Goal: Use online tool/utility: Utilize a website feature to perform a specific function

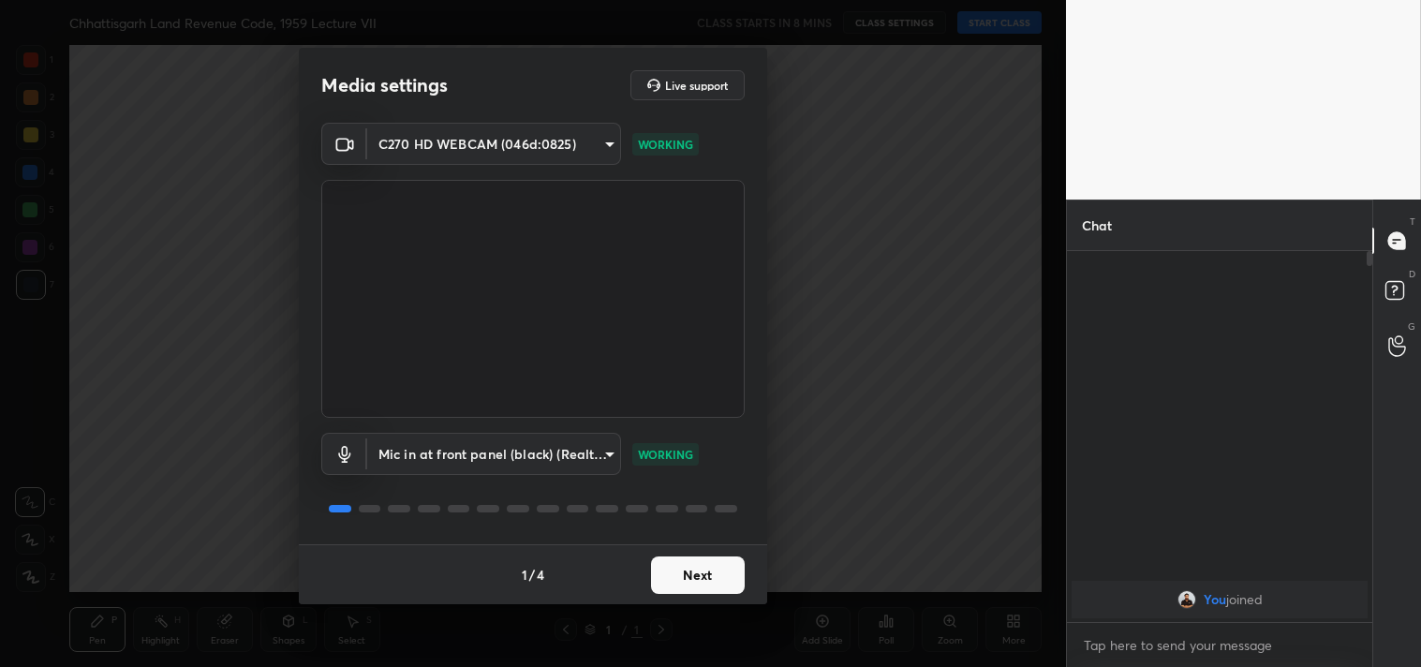
click at [700, 567] on button "Next" at bounding box center [698, 574] width 94 height 37
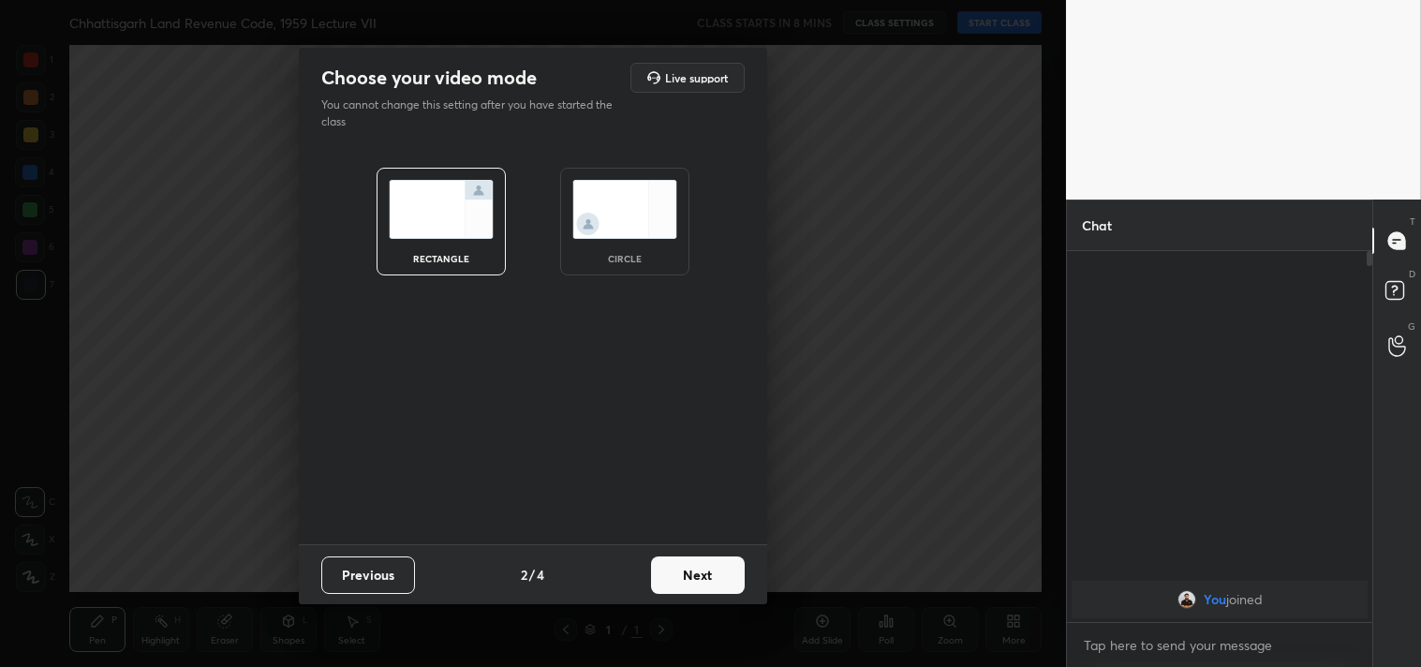
click at [700, 567] on button "Next" at bounding box center [698, 574] width 94 height 37
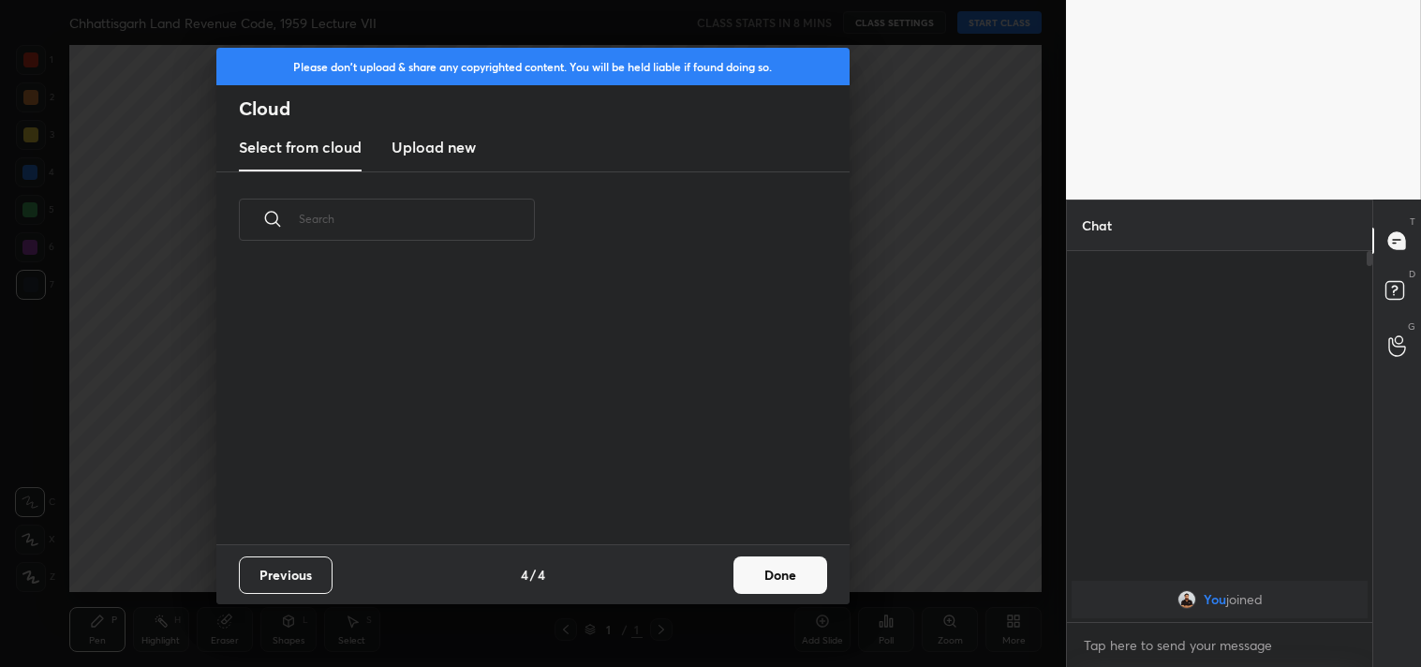
click at [700, 567] on div "Previous 4 / 4 Done" at bounding box center [532, 574] width 633 height 60
click at [779, 573] on button "Done" at bounding box center [780, 574] width 94 height 37
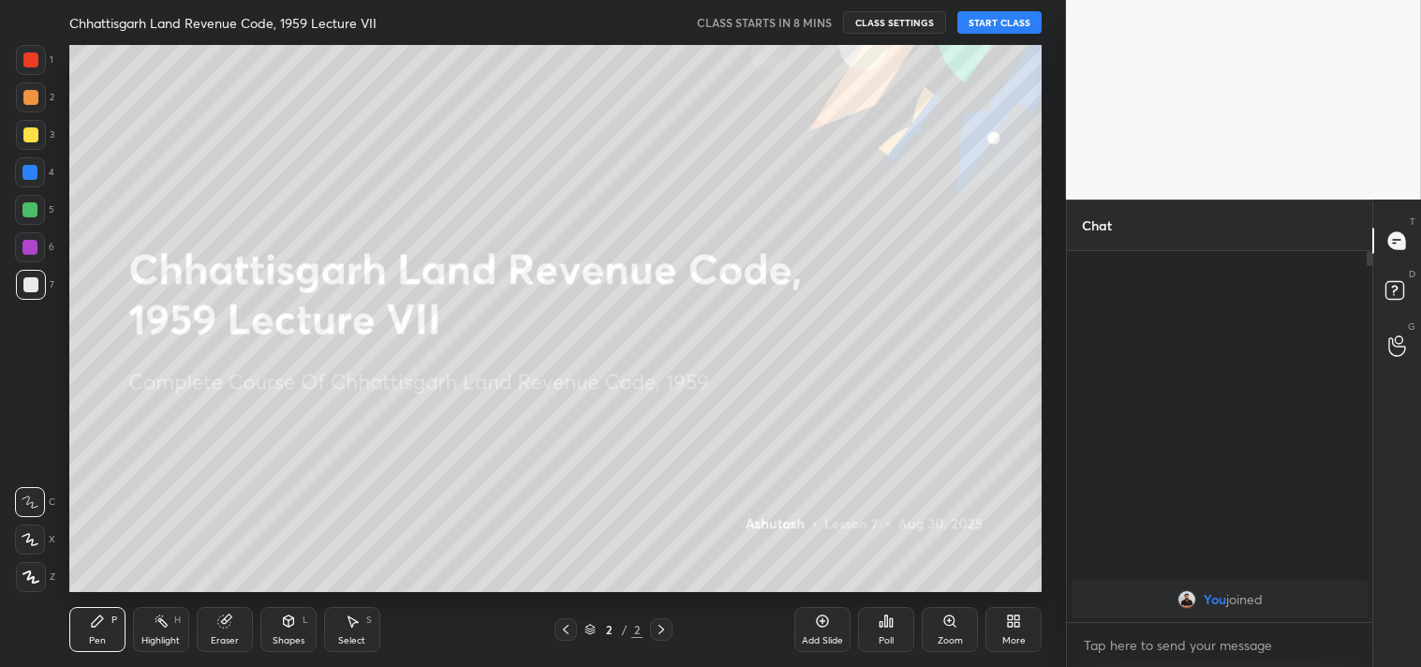
click at [1003, 16] on button "START CLASS" at bounding box center [999, 22] width 84 height 22
click at [1004, 24] on button "End Class" at bounding box center [1003, 22] width 77 height 22
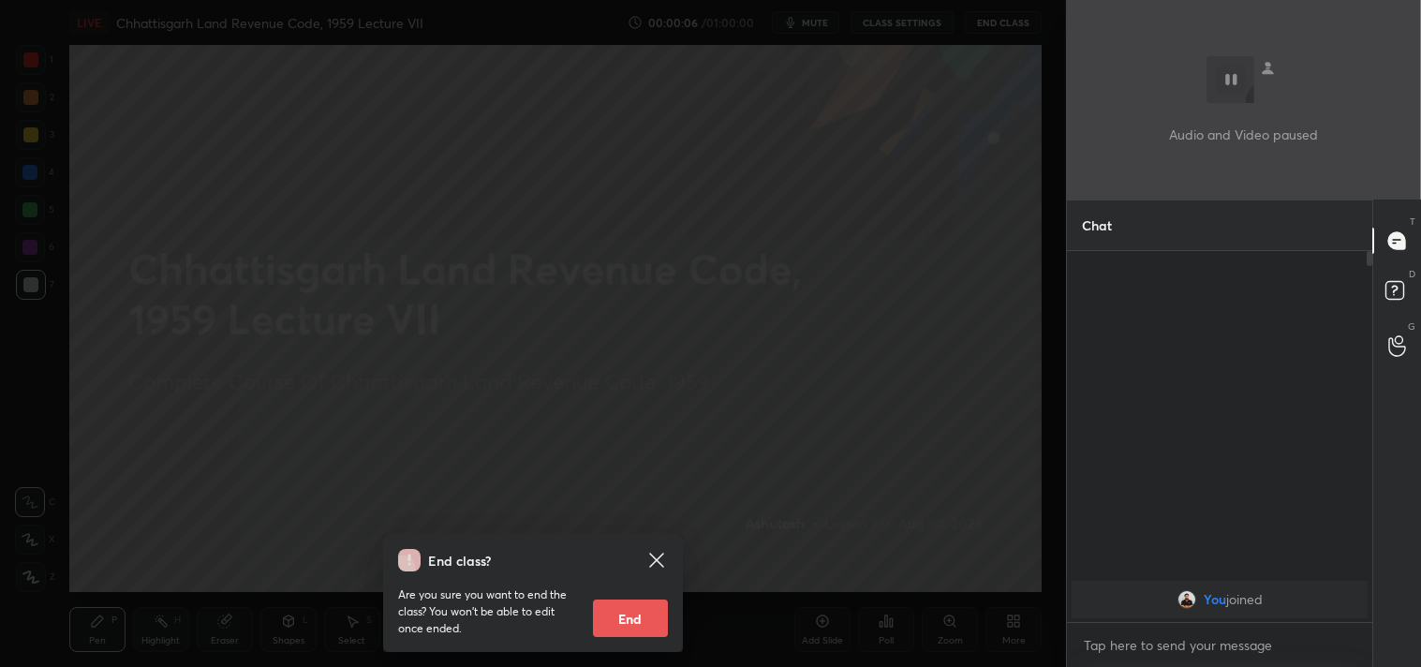
click at [639, 611] on button "End" at bounding box center [630, 617] width 75 height 37
type textarea "x"
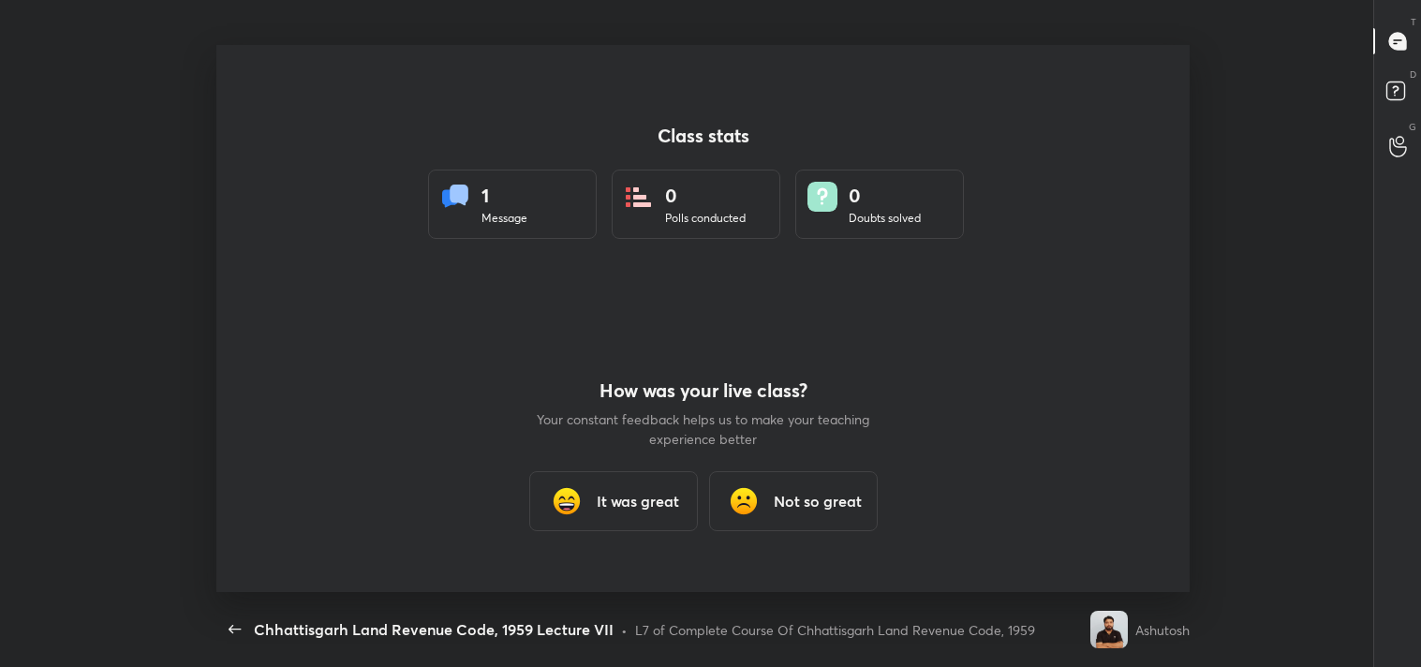
scroll to position [6, 1]
